Goal: Information Seeking & Learning: Learn about a topic

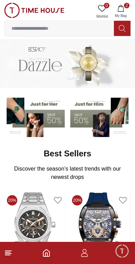
click at [12, 251] on icon at bounding box center [8, 252] width 8 height 8
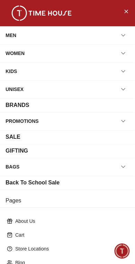
click at [16, 35] on div "MEN" at bounding box center [11, 35] width 11 height 12
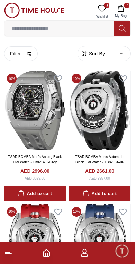
click at [22, 55] on button "Filter" at bounding box center [21, 53] width 34 height 15
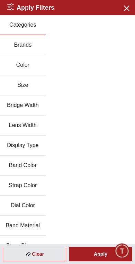
click at [23, 49] on button "Brands" at bounding box center [23, 45] width 46 height 20
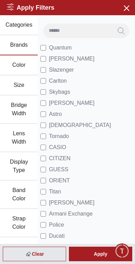
click at [70, 61] on span "[PERSON_NAME]" at bounding box center [72, 59] width 46 height 8
click at [97, 254] on div "Apply" at bounding box center [100, 253] width 63 height 15
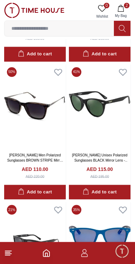
scroll to position [6448, 0]
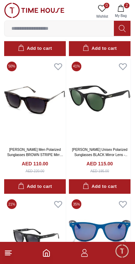
click at [11, 249] on icon at bounding box center [8, 252] width 8 height 8
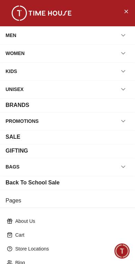
click at [15, 33] on div "MEN" at bounding box center [11, 35] width 11 height 12
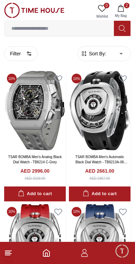
click at [11, 247] on footer "2" at bounding box center [67, 252] width 135 height 22
click at [11, 249] on icon at bounding box center [8, 252] width 8 height 8
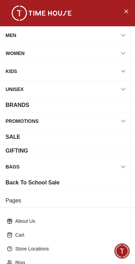
click at [121, 36] on icon "button" at bounding box center [123, 35] width 7 height 7
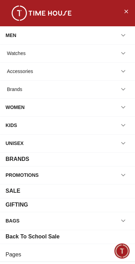
click at [67, 56] on div "Watches" at bounding box center [68, 53] width 124 height 12
click at [124, 56] on icon "button" at bounding box center [123, 53] width 7 height 7
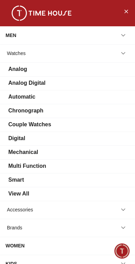
click at [35, 190] on div "View All" at bounding box center [68, 193] width 124 height 8
click at [24, 192] on div "View All" at bounding box center [18, 193] width 21 height 8
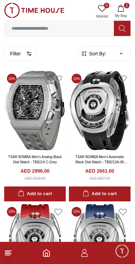
click at [36, 29] on input at bounding box center [58, 28] width 109 height 14
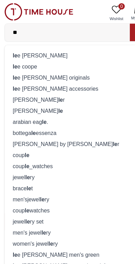
type input "**"
click at [19, 48] on div "le e cooper" at bounding box center [67, 49] width 117 height 10
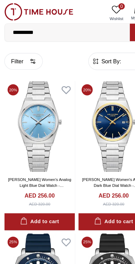
click at [24, 55] on button "Filter" at bounding box center [21, 53] width 34 height 15
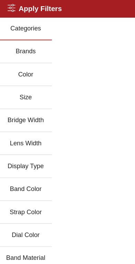
click at [31, 47] on button "Brands" at bounding box center [23, 45] width 46 height 20
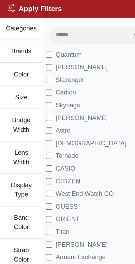
click at [76, 56] on span "[PERSON_NAME]" at bounding box center [72, 59] width 46 height 8
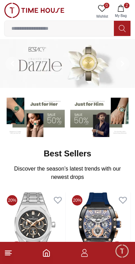
click at [9, 250] on line at bounding box center [8, 250] width 6 height 0
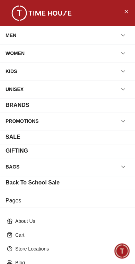
click at [123, 33] on icon "button" at bounding box center [123, 35] width 7 height 7
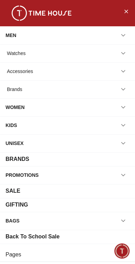
click at [127, 55] on button "button" at bounding box center [123, 53] width 12 height 12
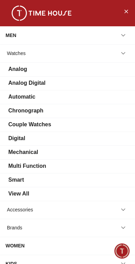
click at [44, 195] on div "View All" at bounding box center [68, 193] width 124 height 8
click at [27, 194] on div "View All" at bounding box center [18, 193] width 21 height 8
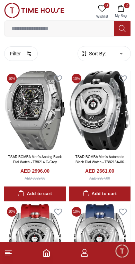
click at [24, 56] on button "Filter" at bounding box center [21, 53] width 34 height 15
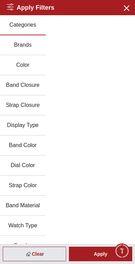
click at [22, 45] on button "Brands" at bounding box center [23, 45] width 46 height 20
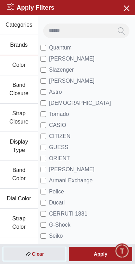
click at [54, 62] on span "[PERSON_NAME]" at bounding box center [72, 59] width 46 height 8
click at [106, 253] on div "Apply" at bounding box center [100, 253] width 63 height 15
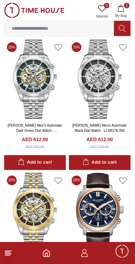
scroll to position [1227, 0]
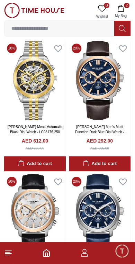
scroll to position [0, 3]
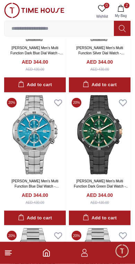
scroll to position [3880, 0]
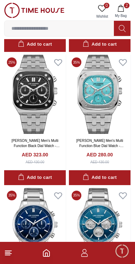
scroll to position [6533, 0]
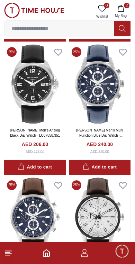
scroll to position [6806, 0]
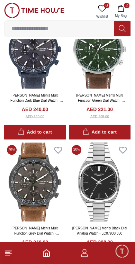
scroll to position [11662, 0]
